Goal: Information Seeking & Learning: Learn about a topic

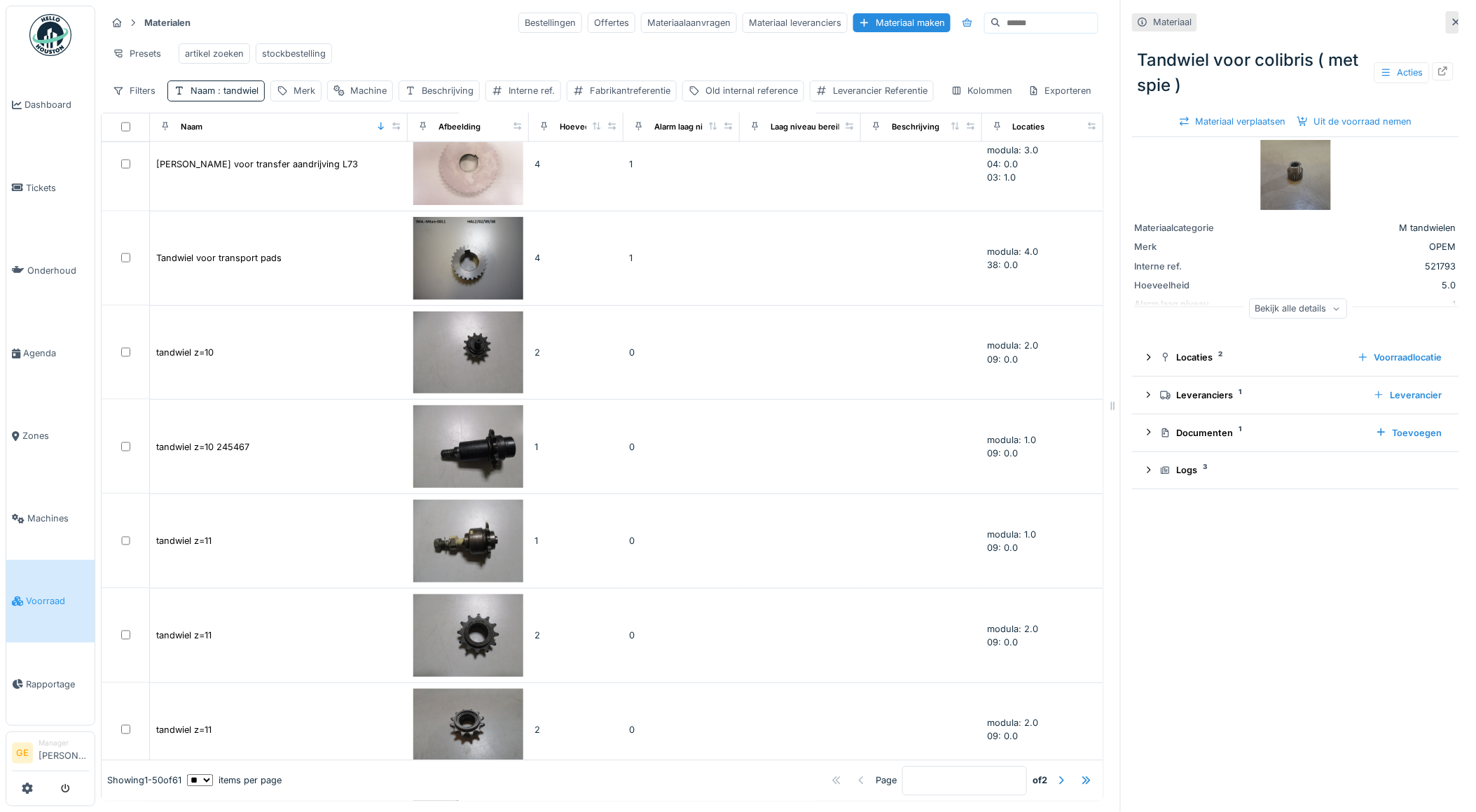
scroll to position [2715, 0]
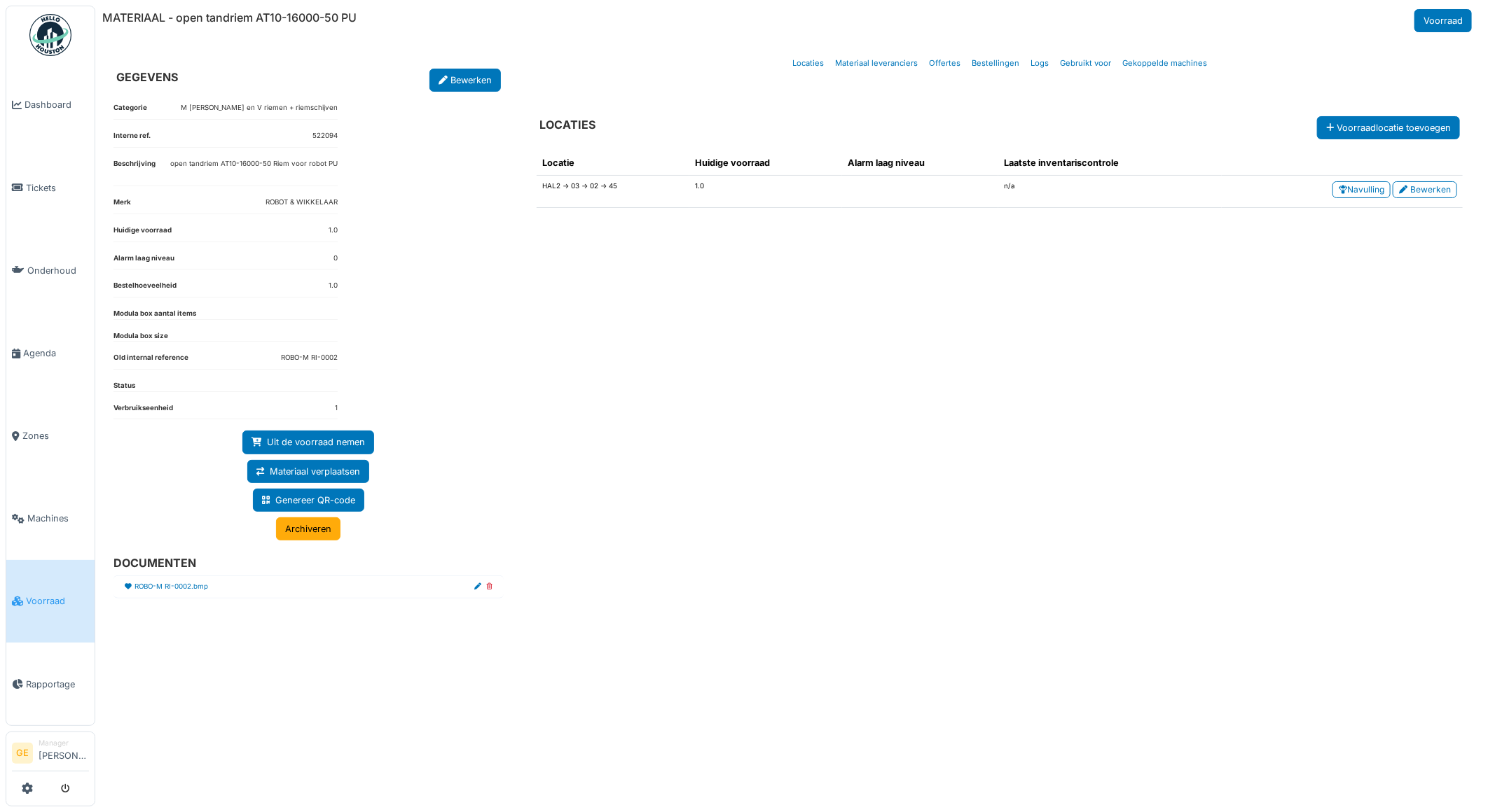
click at [44, 595] on span "Voorraad" at bounding box center [57, 602] width 63 height 13
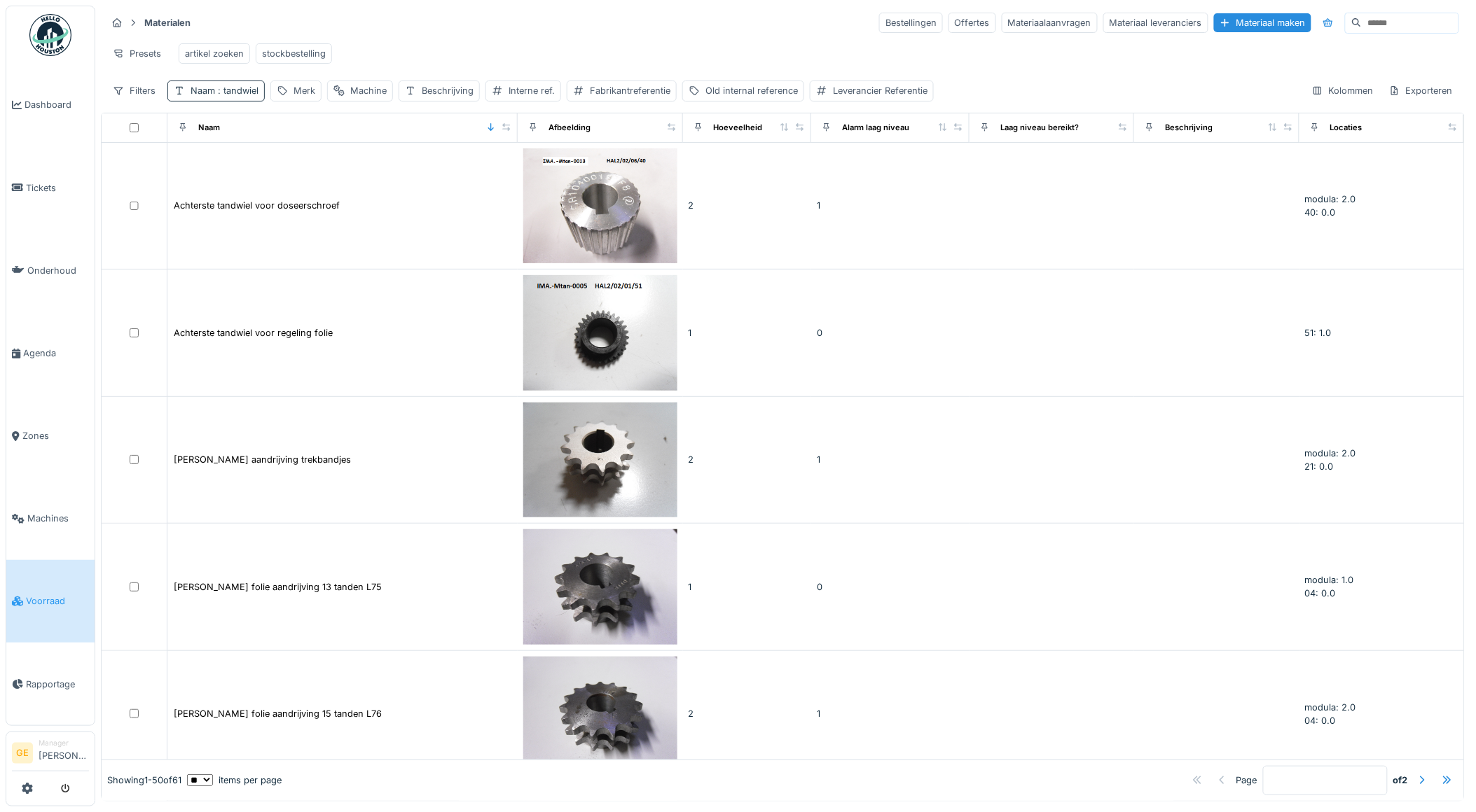
click at [240, 96] on span ": tandwiel" at bounding box center [236, 91] width 44 height 10
click at [303, 171] on icon at bounding box center [299, 170] width 7 height 7
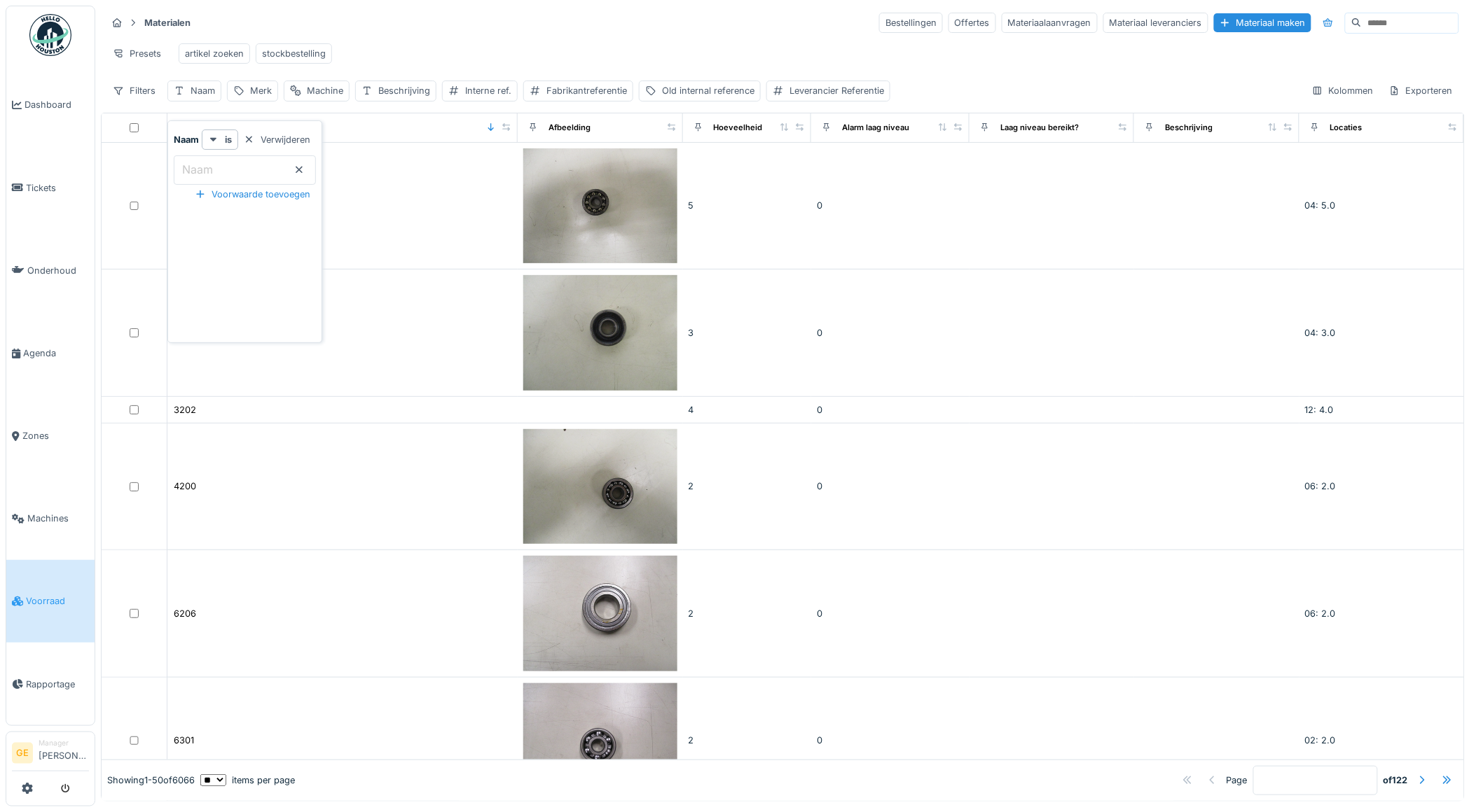
click at [394, 213] on div "2200" at bounding box center [342, 205] width 339 height 14
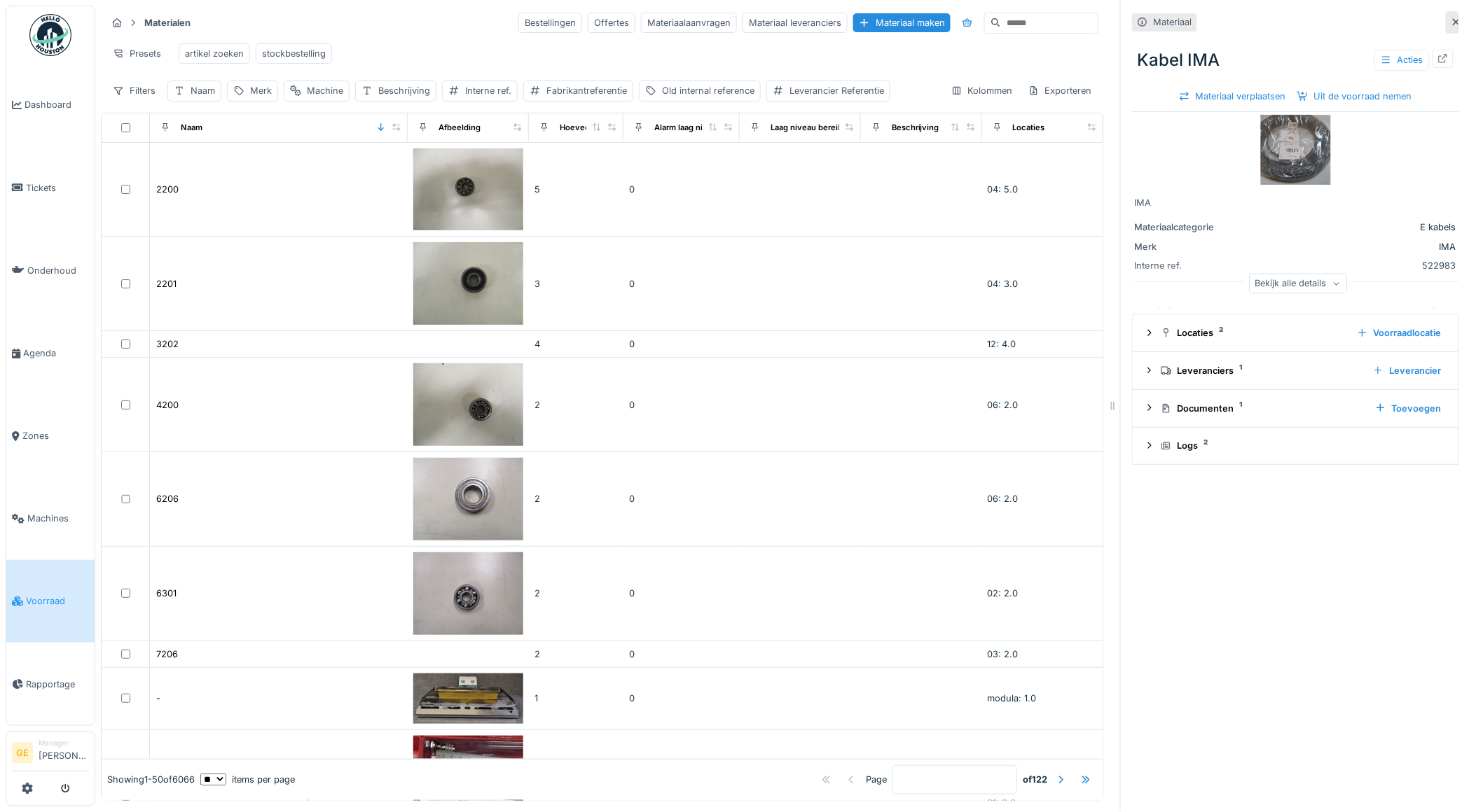
click at [1262, 163] on img at bounding box center [1295, 149] width 70 height 70
click at [1437, 59] on icon at bounding box center [1442, 58] width 11 height 9
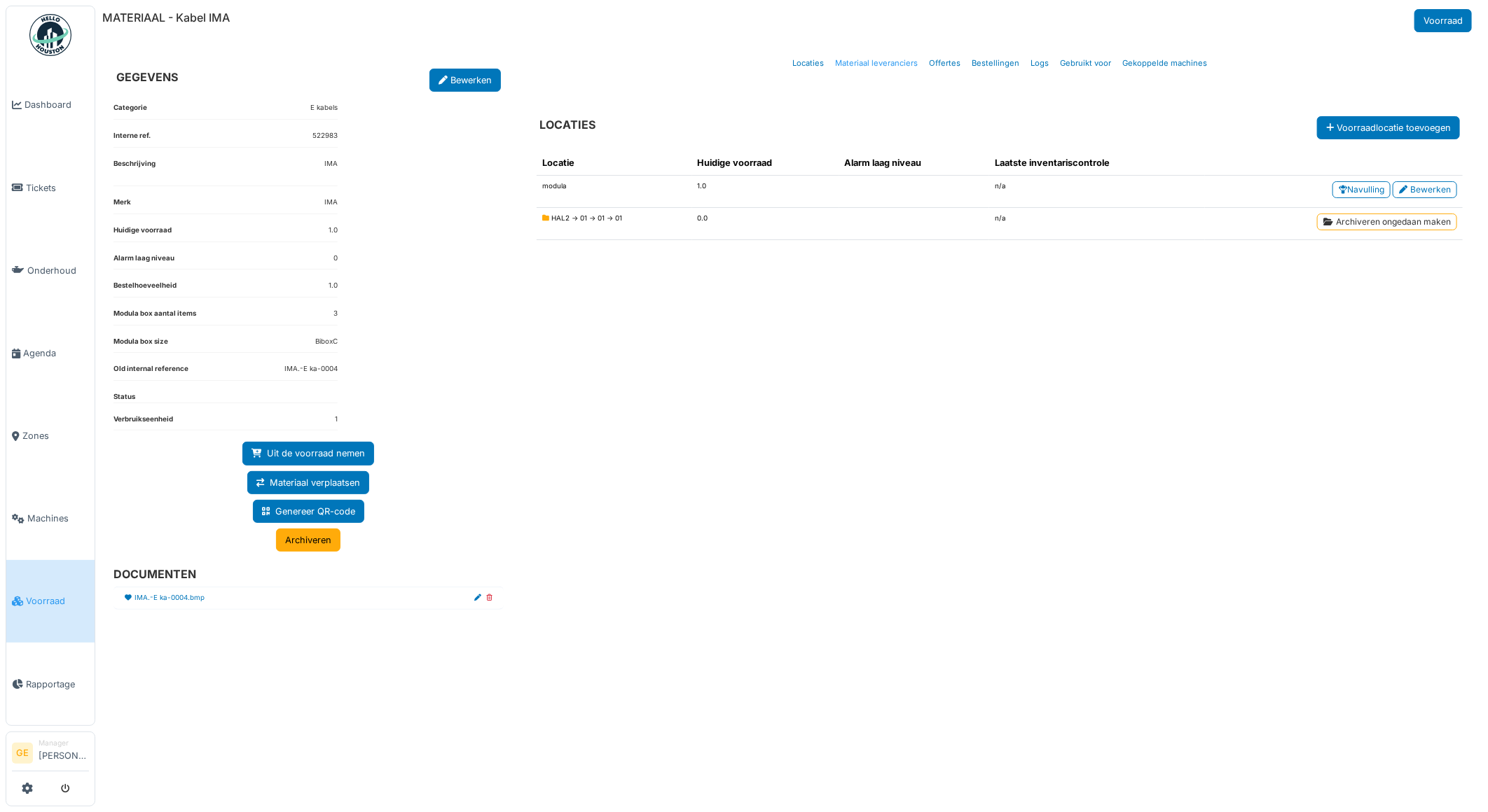
click at [894, 65] on link "Materiaal leveranciers" at bounding box center [876, 63] width 94 height 33
